Goal: Transaction & Acquisition: Purchase product/service

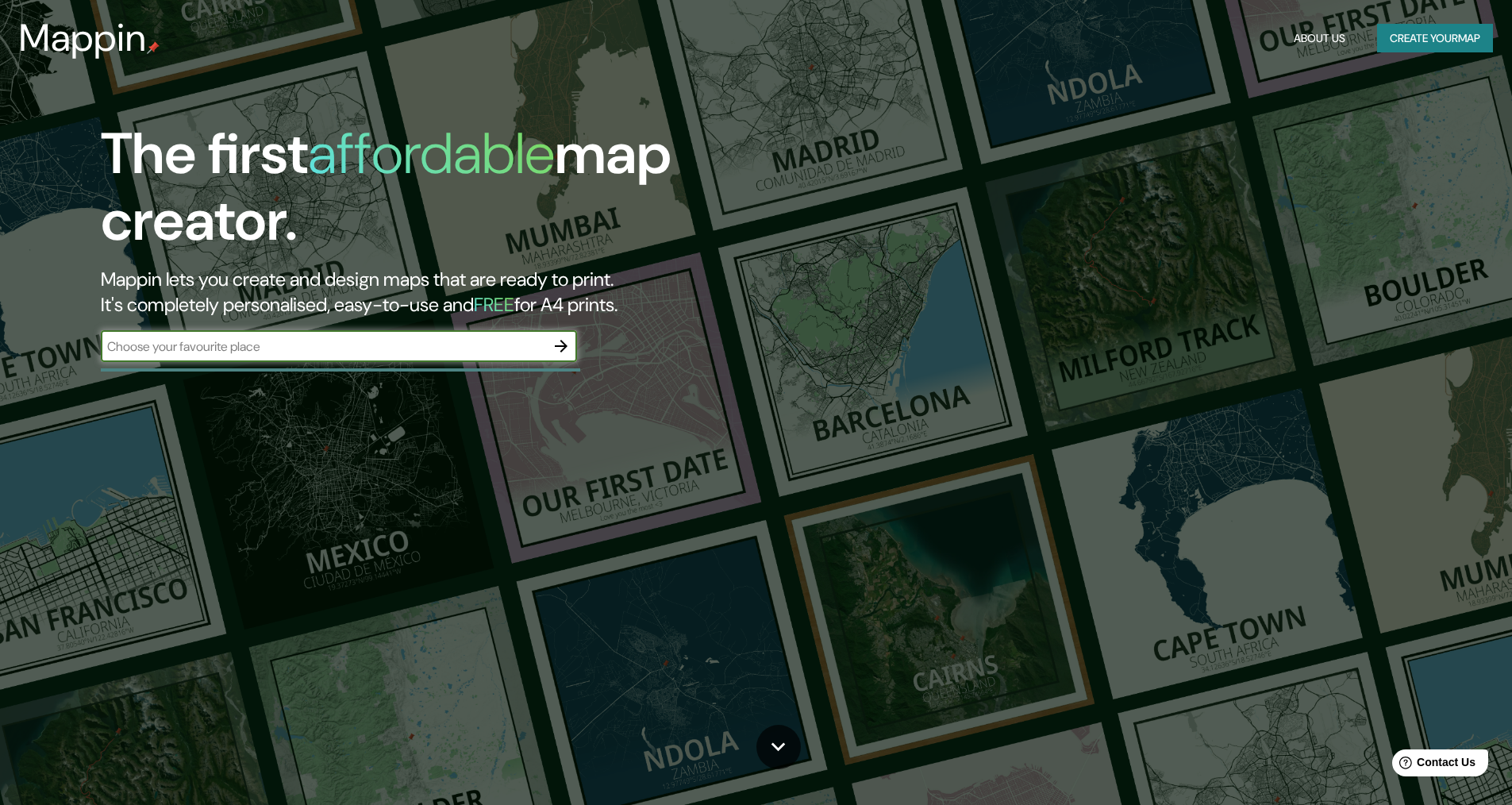
click at [1405, 41] on button "Create your map" at bounding box center [1435, 38] width 116 height 29
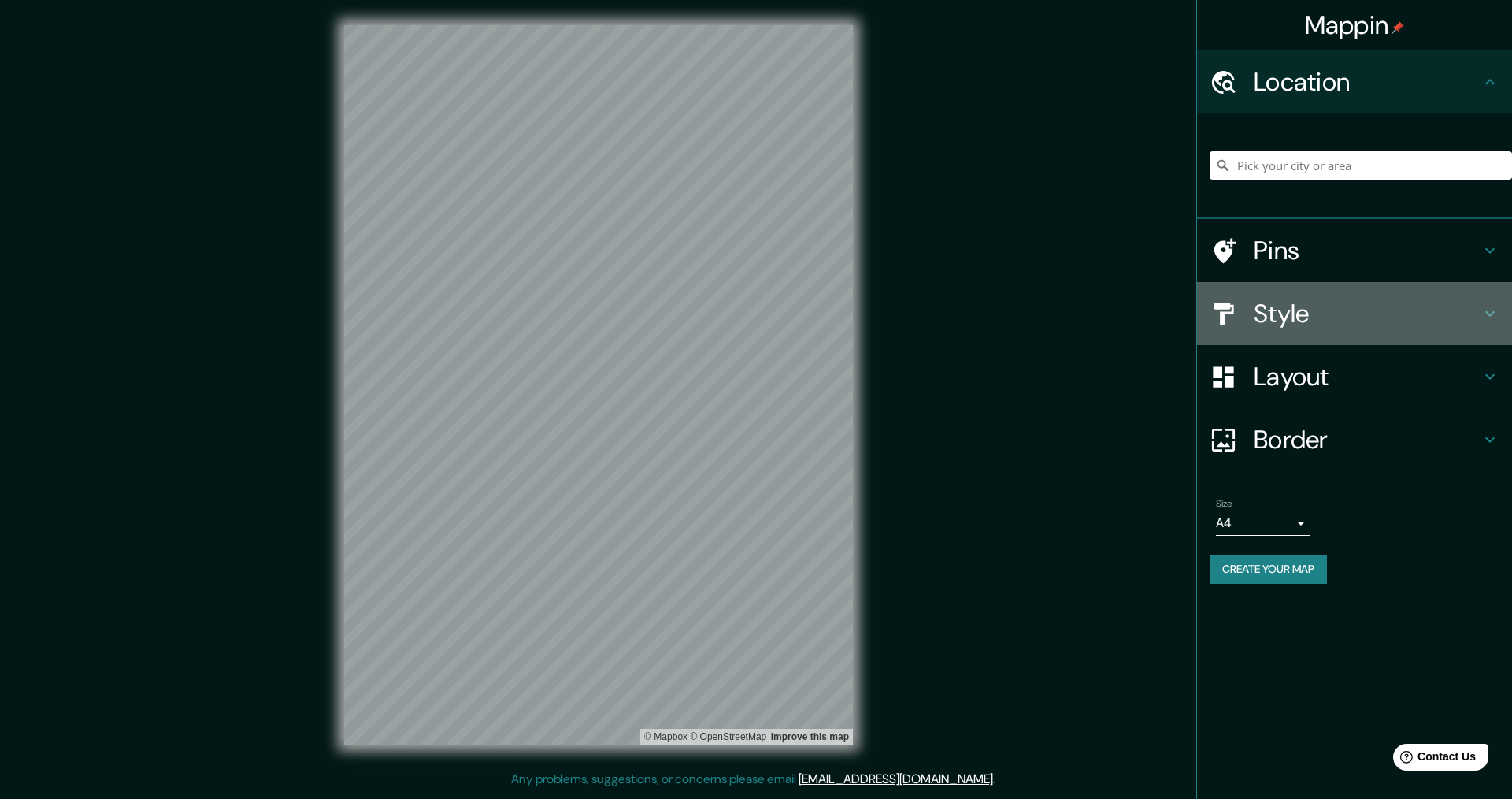
click at [1494, 308] on icon at bounding box center [1490, 313] width 19 height 19
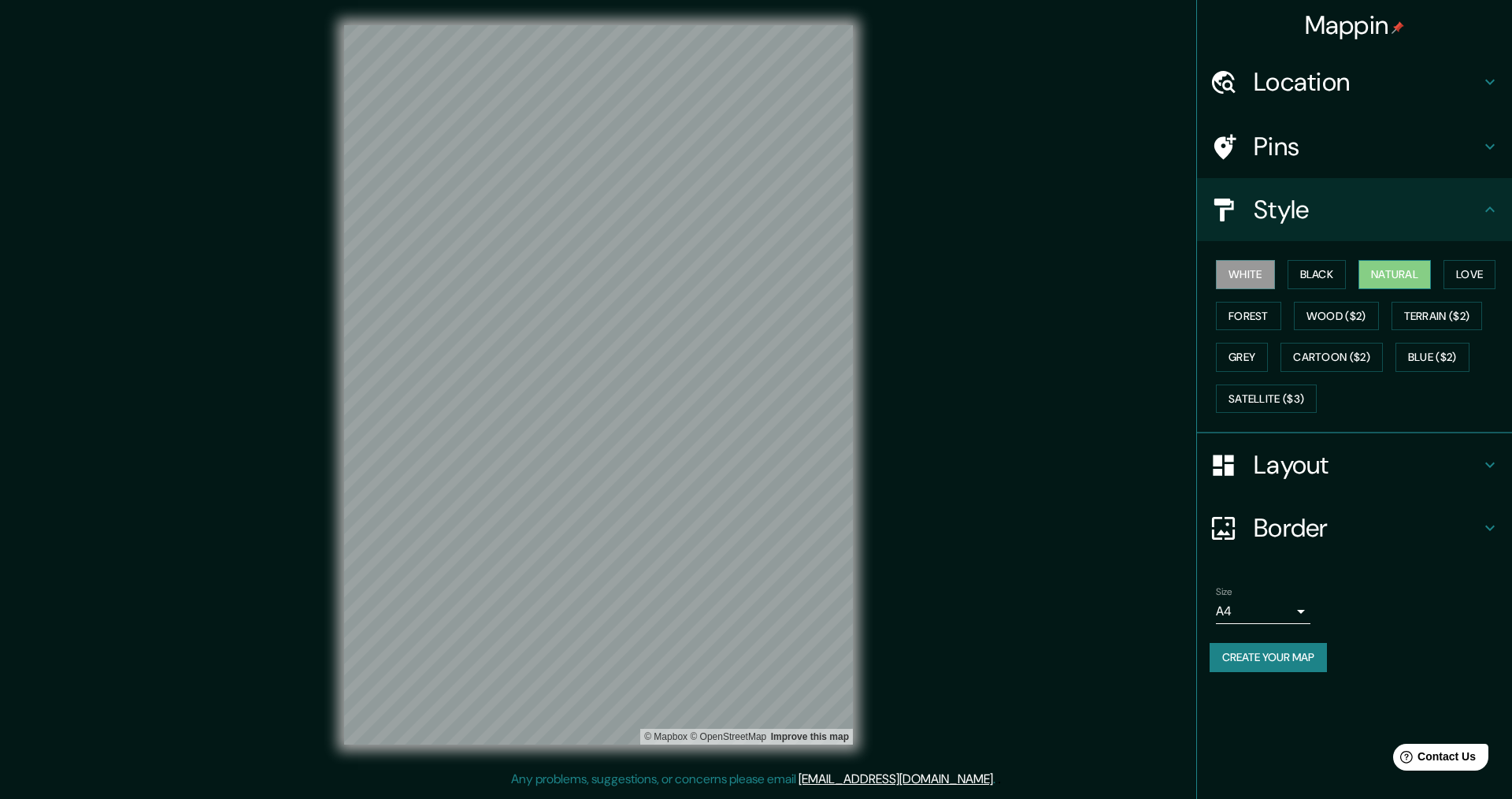
click at [1399, 276] on button "Natural" at bounding box center [1395, 274] width 72 height 29
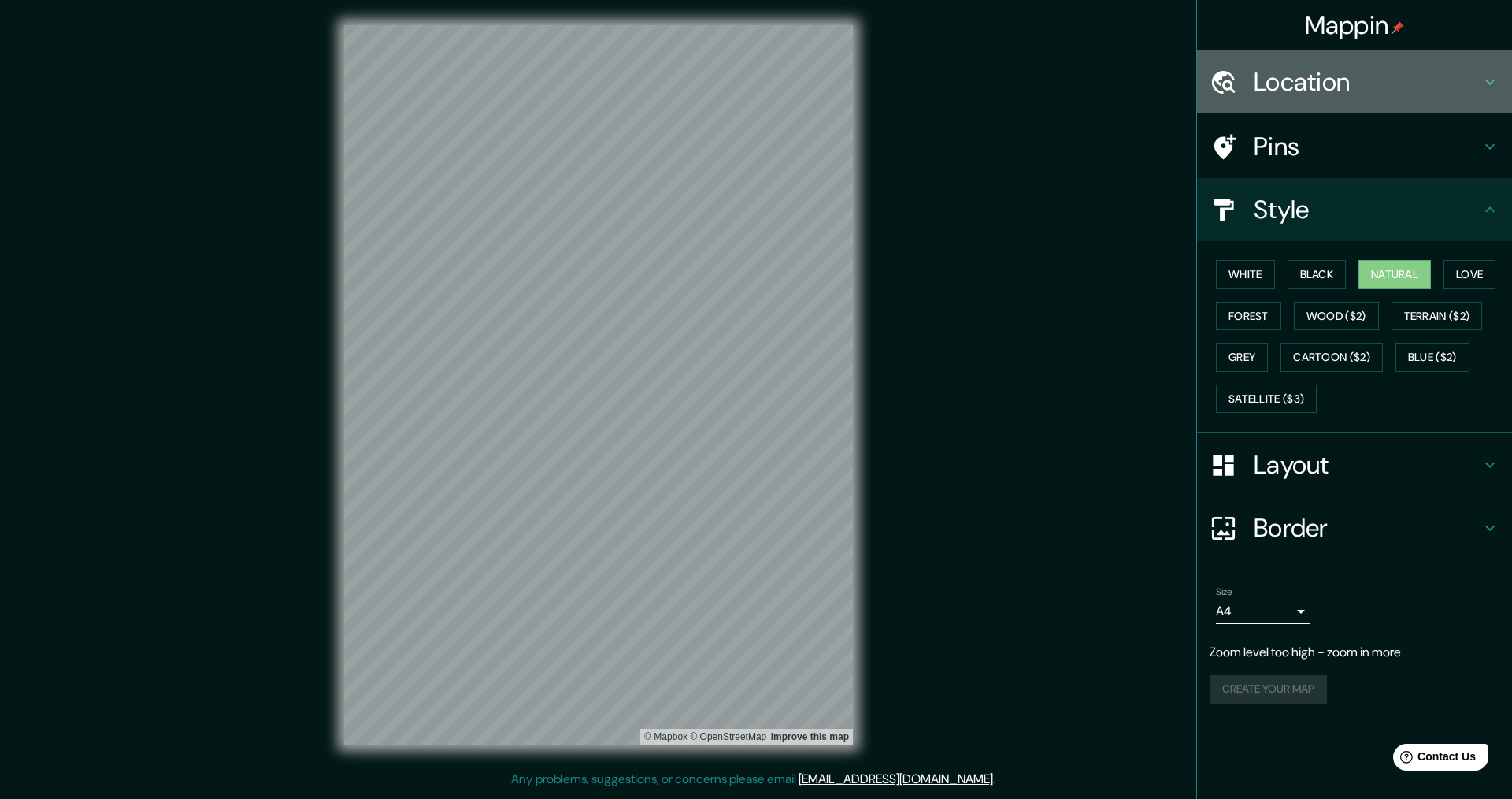
click at [1298, 89] on h4 "Location" at bounding box center [1367, 82] width 227 height 31
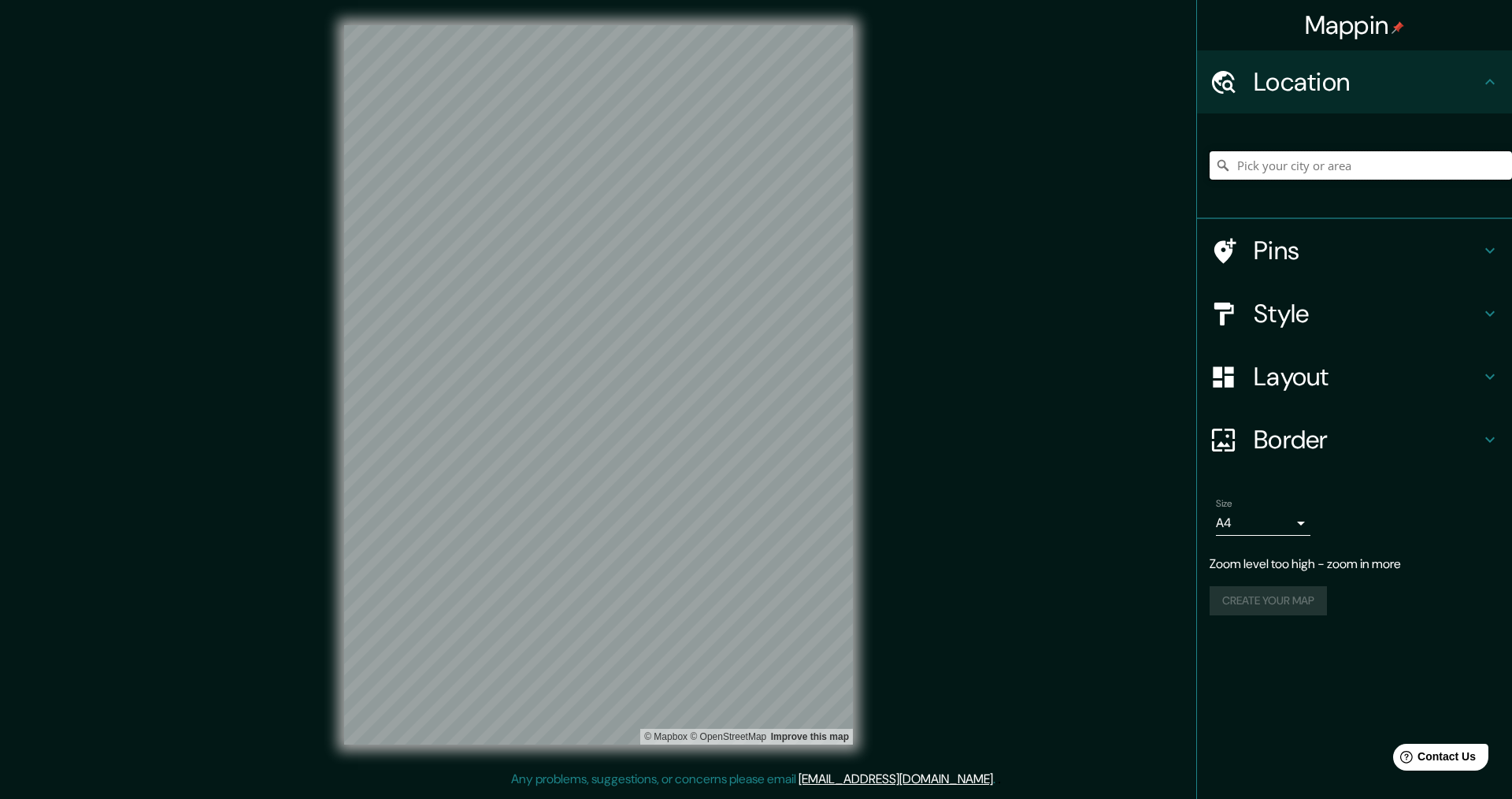
click at [1287, 172] on input "Pick your city or area" at bounding box center [1361, 165] width 302 height 29
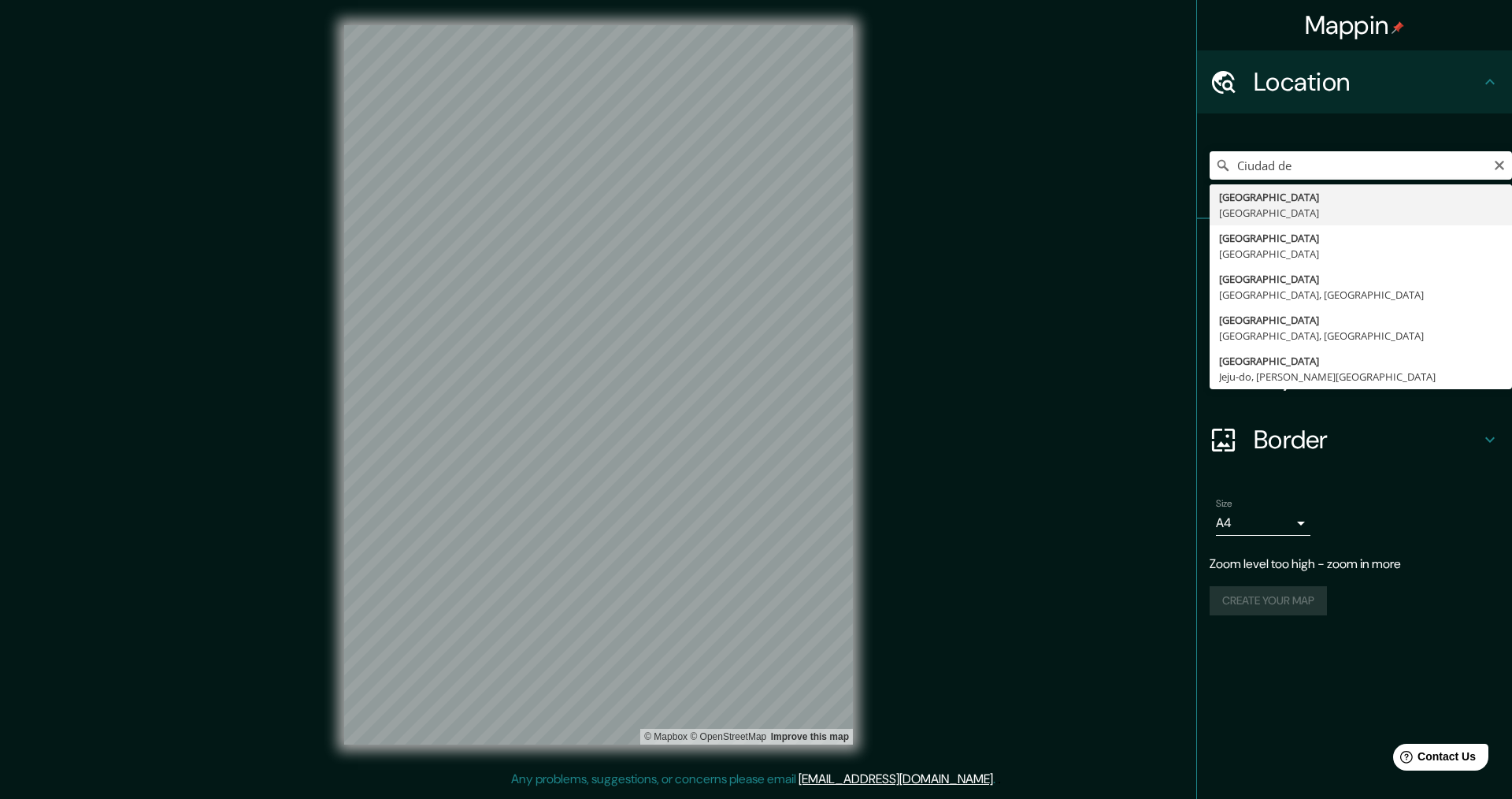
type input "[GEOGRAPHIC_DATA], [GEOGRAPHIC_DATA]"
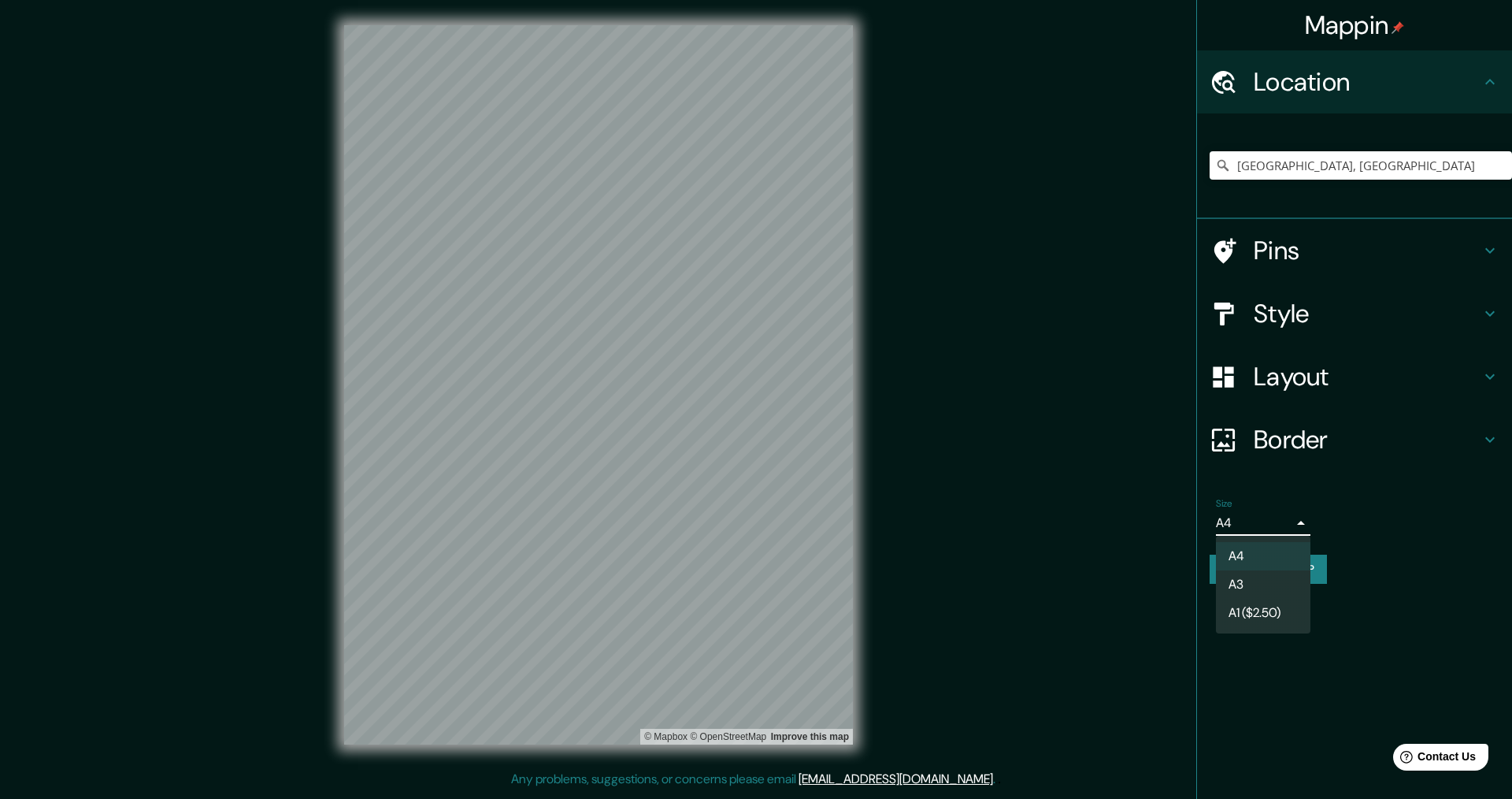
click at [1302, 520] on body "Mappin Location [GEOGRAPHIC_DATA], [GEOGRAPHIC_DATA] Pins Style Layout Border C…" at bounding box center [756, 400] width 1512 height 799
click at [1339, 520] on div at bounding box center [756, 400] width 1512 height 799
click at [1429, 164] on input "[GEOGRAPHIC_DATA], [GEOGRAPHIC_DATA]" at bounding box center [1361, 165] width 302 height 29
click at [1330, 21] on h4 "Mappin" at bounding box center [1355, 25] width 100 height 31
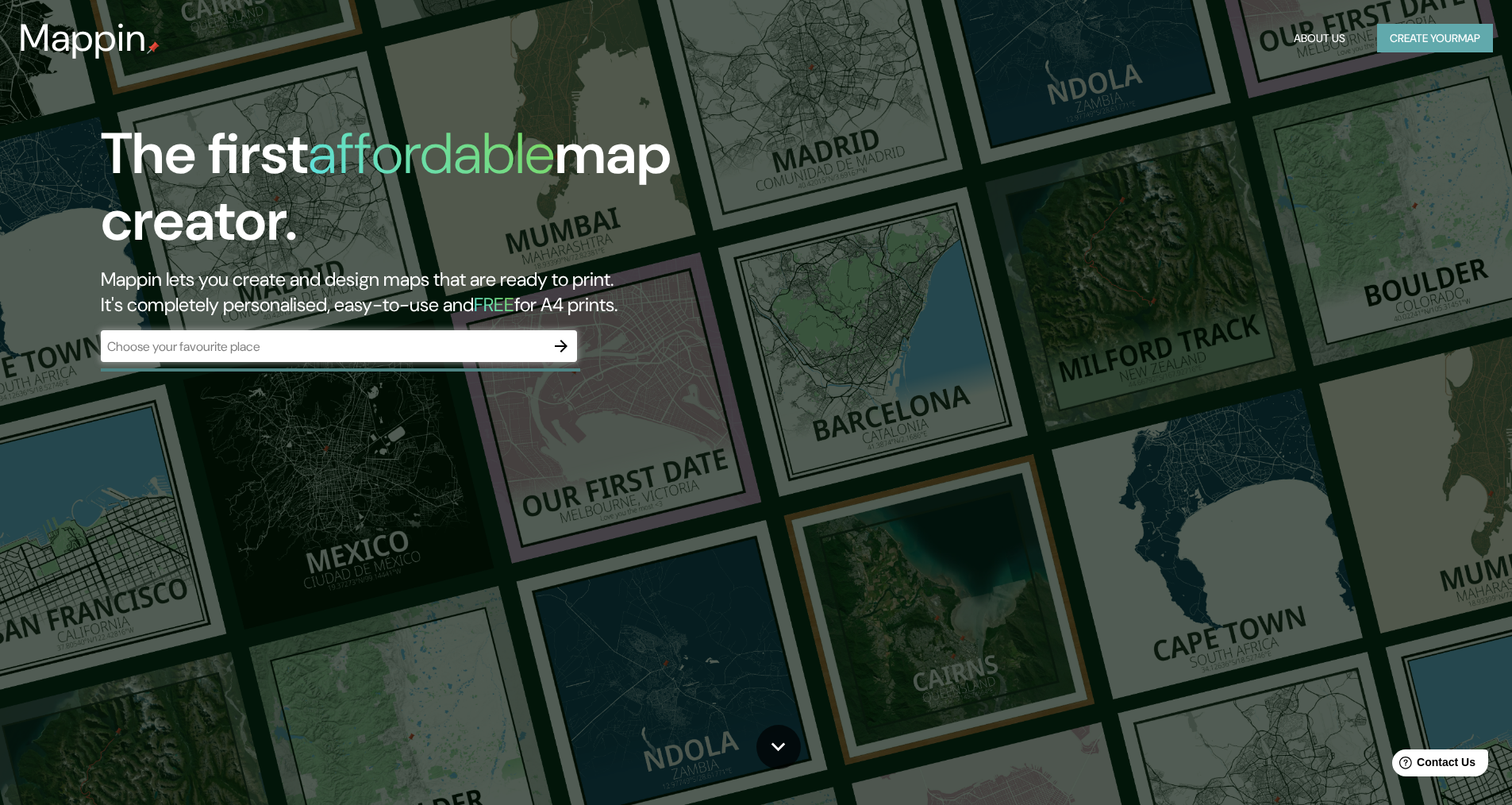
click at [1430, 37] on button "Create your map" at bounding box center [1435, 38] width 116 height 29
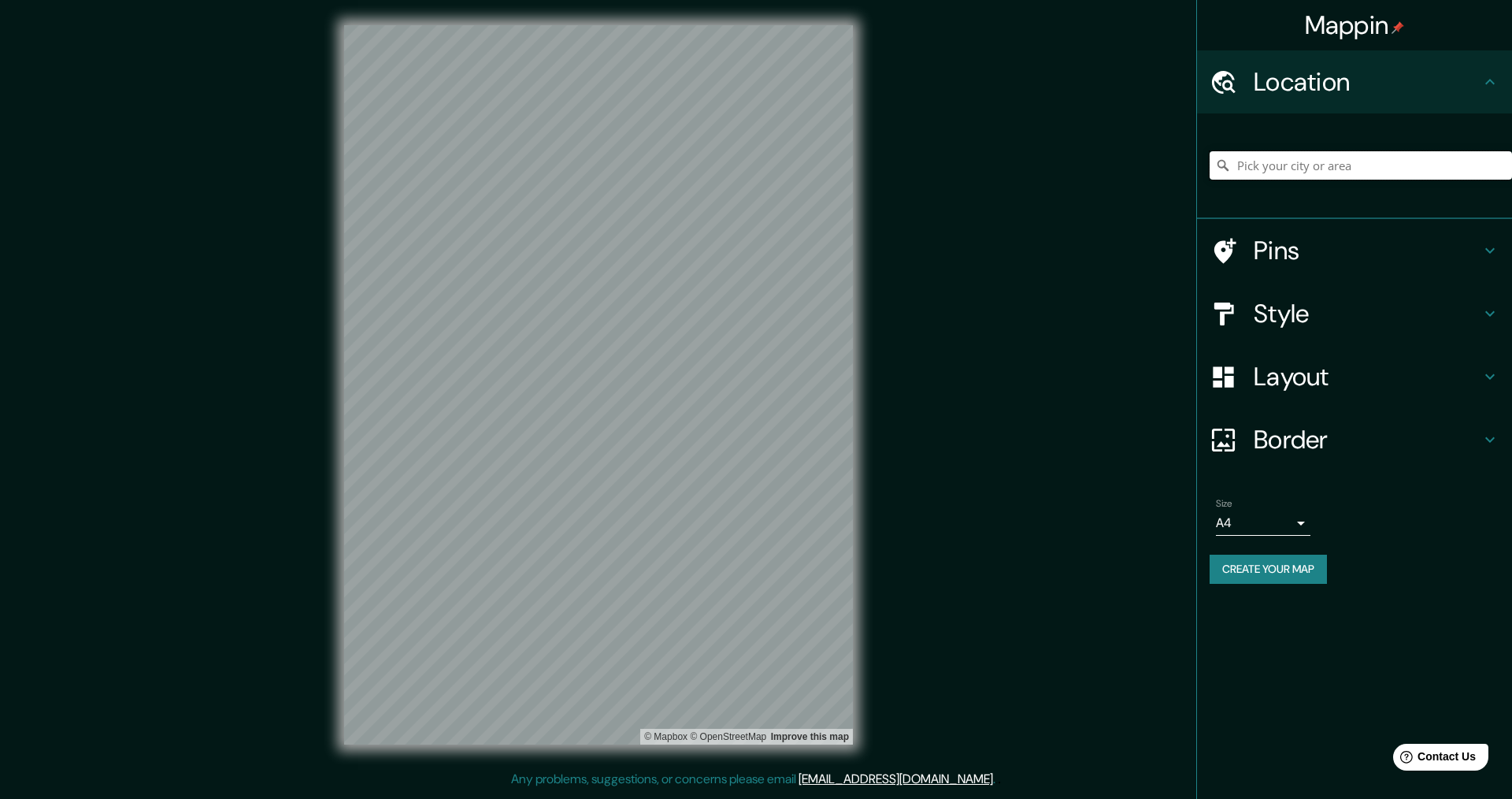
click at [1346, 167] on input "Pick your city or area" at bounding box center [1361, 165] width 302 height 29
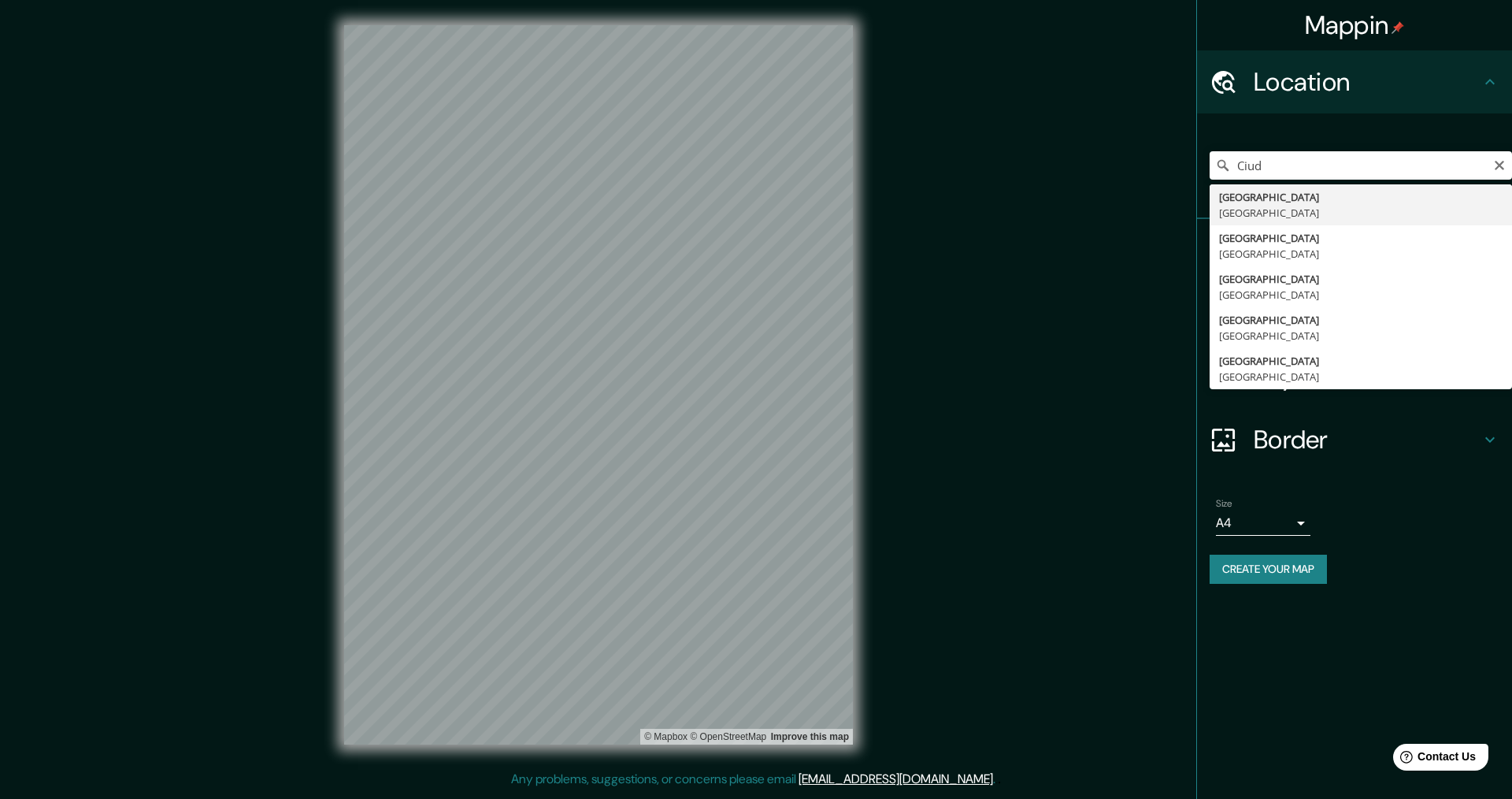
type input "[GEOGRAPHIC_DATA], [GEOGRAPHIC_DATA]"
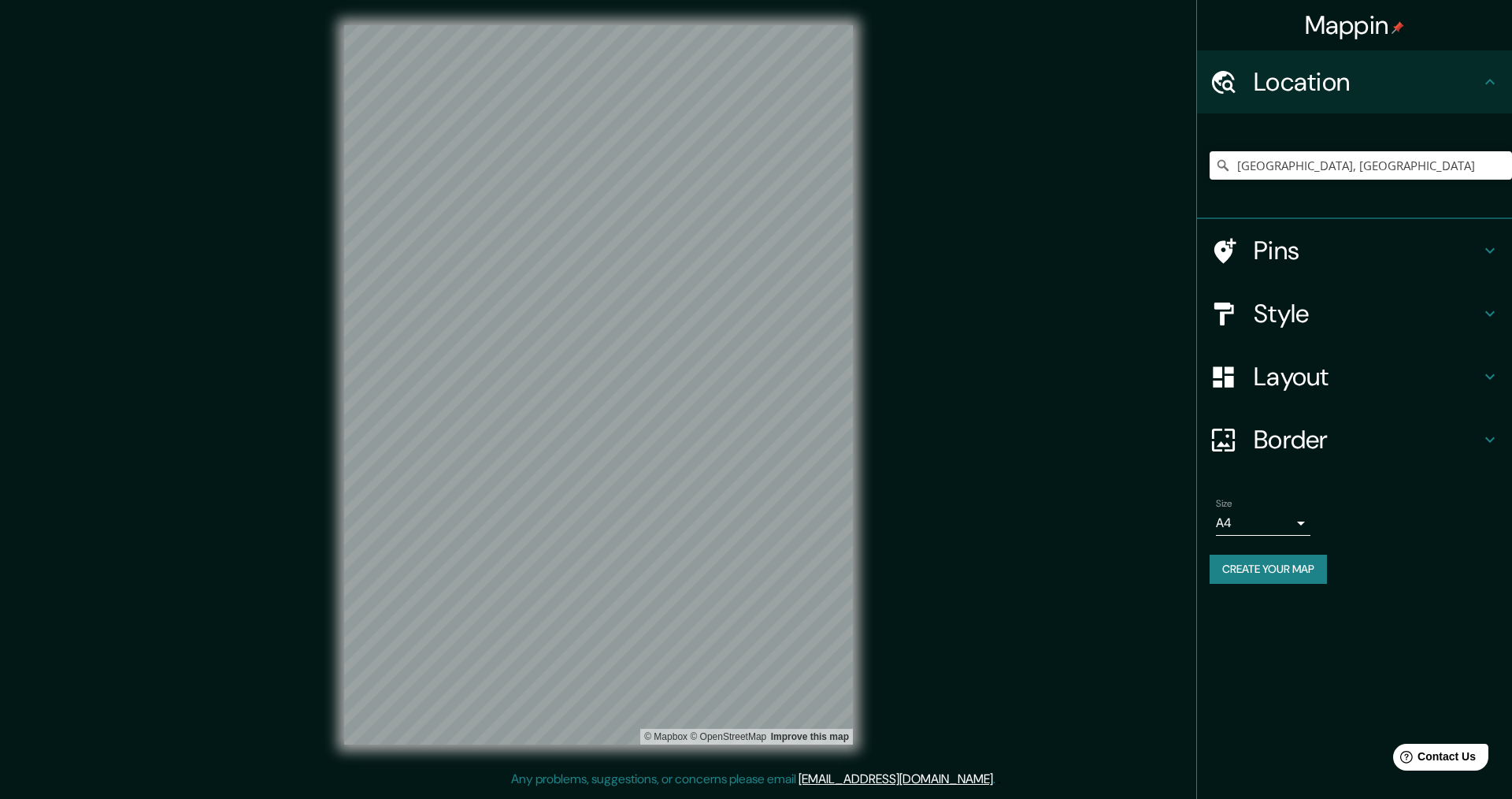
click at [1296, 310] on h4 "Style" at bounding box center [1367, 313] width 227 height 31
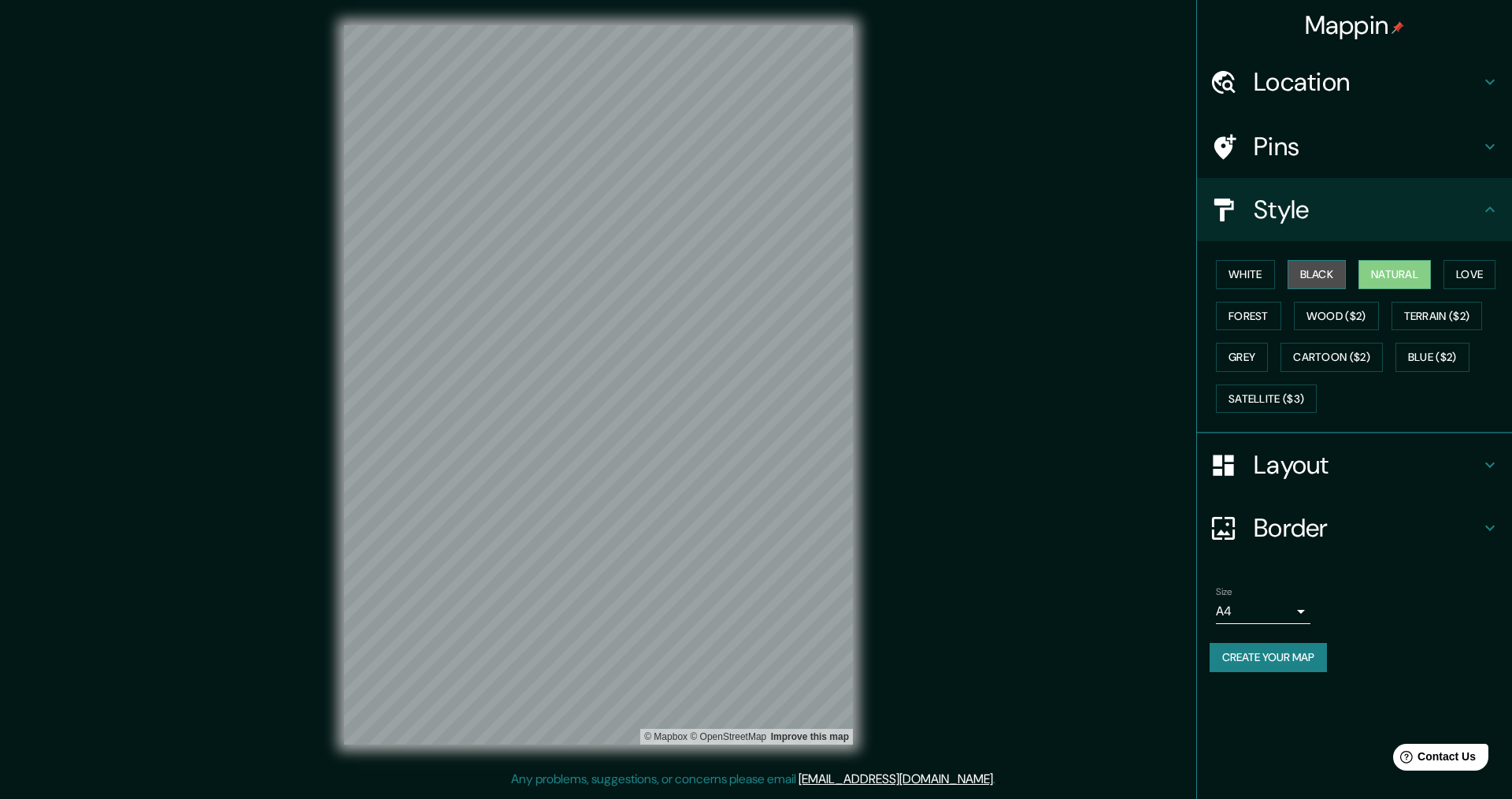
click at [1334, 278] on button "Black" at bounding box center [1317, 274] width 59 height 29
click at [1474, 265] on button "Love" at bounding box center [1469, 274] width 52 height 29
click at [1244, 322] on button "Forest" at bounding box center [1249, 316] width 66 height 29
click at [1427, 317] on button "Terrain ($2)" at bounding box center [1437, 316] width 91 height 29
click at [1256, 359] on button "Grey" at bounding box center [1242, 357] width 52 height 29
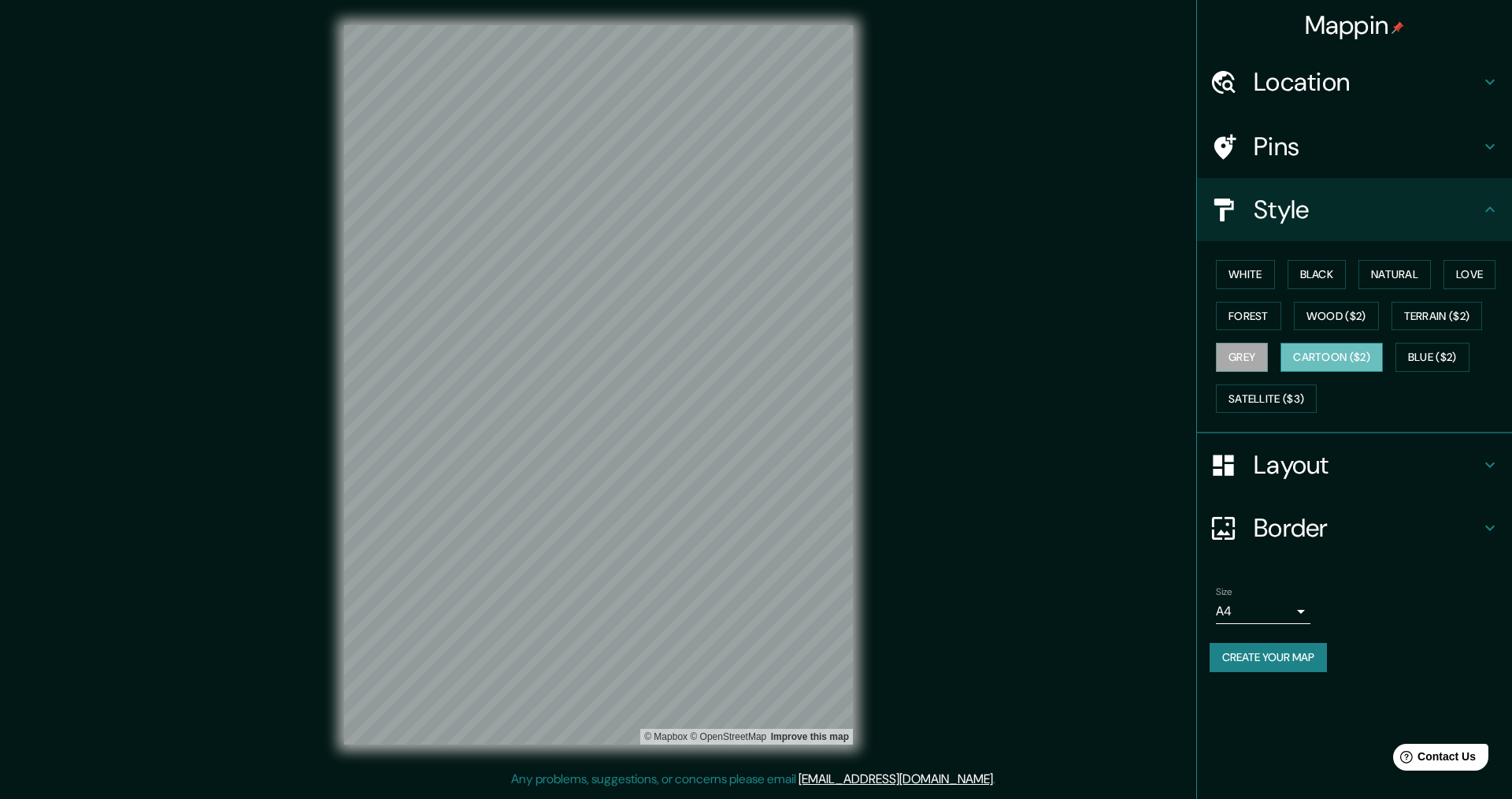
click at [1355, 365] on button "Cartoon ($2)" at bounding box center [1332, 357] width 103 height 29
click at [1434, 358] on button "Blue ($2)" at bounding box center [1433, 357] width 74 height 29
click at [1288, 400] on button "Satellite ($3)" at bounding box center [1266, 399] width 101 height 29
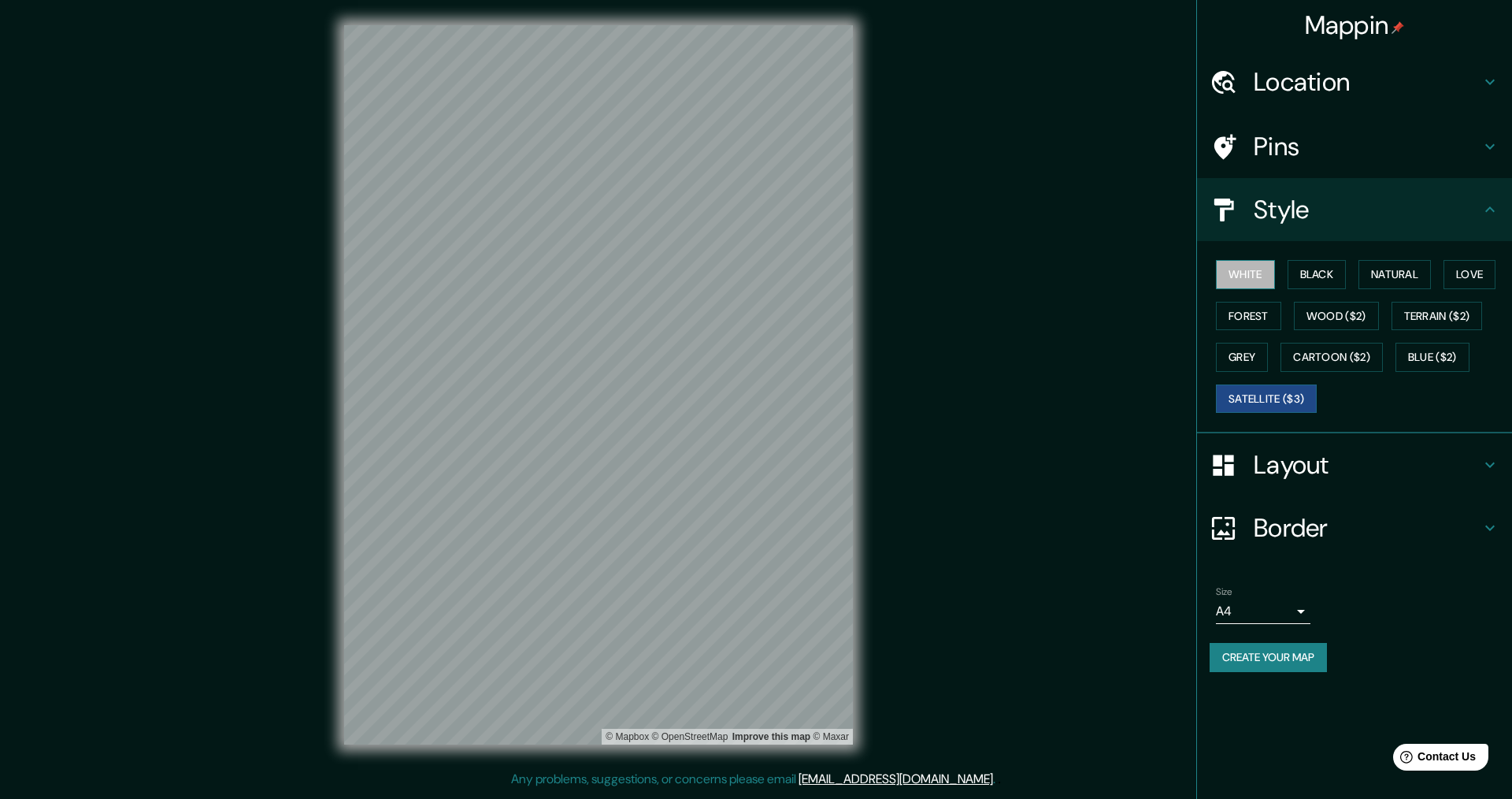
click at [1265, 275] on button "White" at bounding box center [1246, 274] width 59 height 29
click at [1311, 267] on button "Black" at bounding box center [1317, 274] width 59 height 29
click at [1238, 274] on button "White" at bounding box center [1246, 274] width 59 height 29
click at [1399, 273] on button "Natural" at bounding box center [1395, 274] width 72 height 29
click at [1458, 276] on button "Love" at bounding box center [1469, 274] width 52 height 29
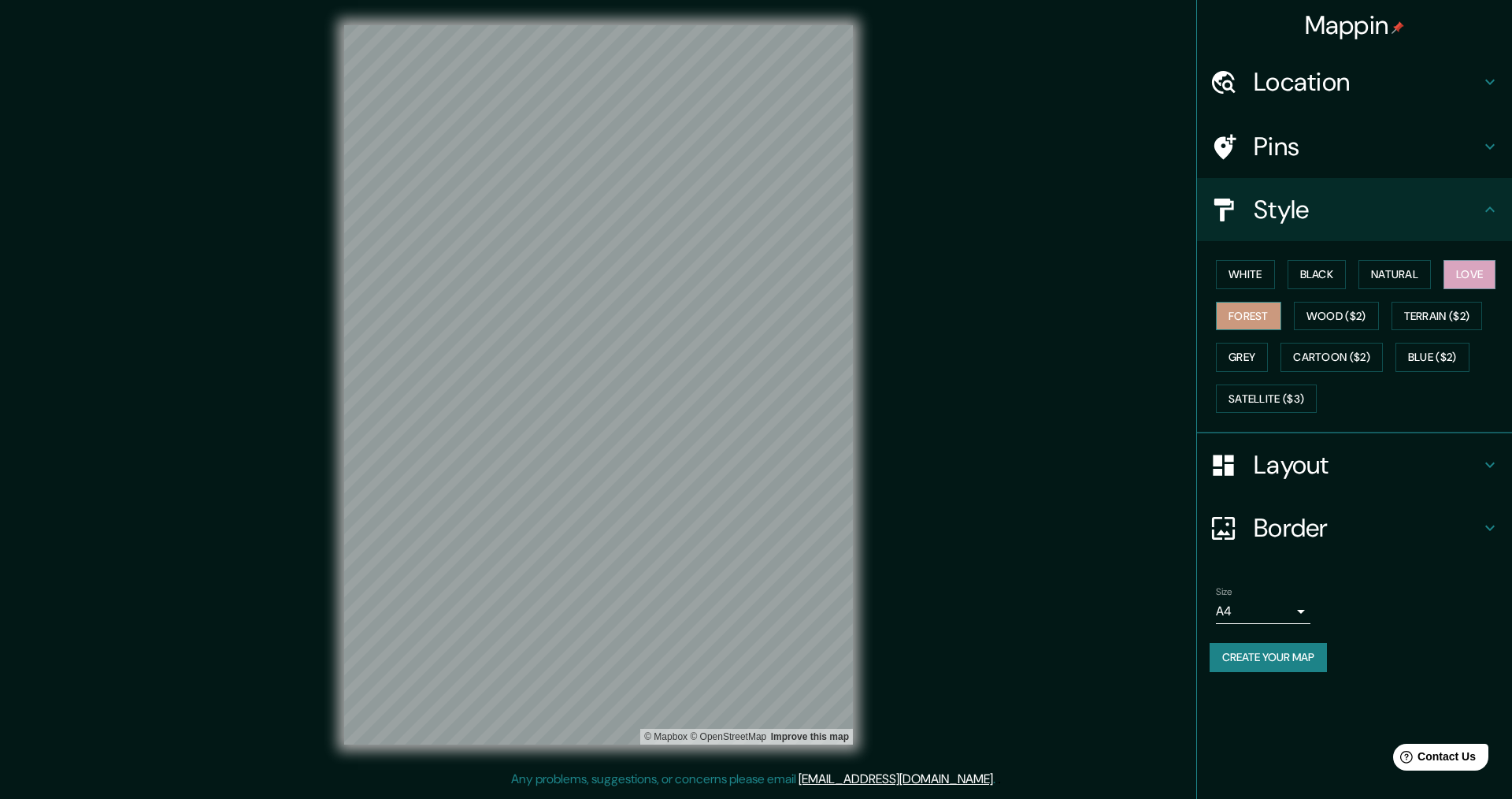
click at [1268, 320] on button "Forest" at bounding box center [1249, 316] width 66 height 29
